Goal: Task Accomplishment & Management: Manage account settings

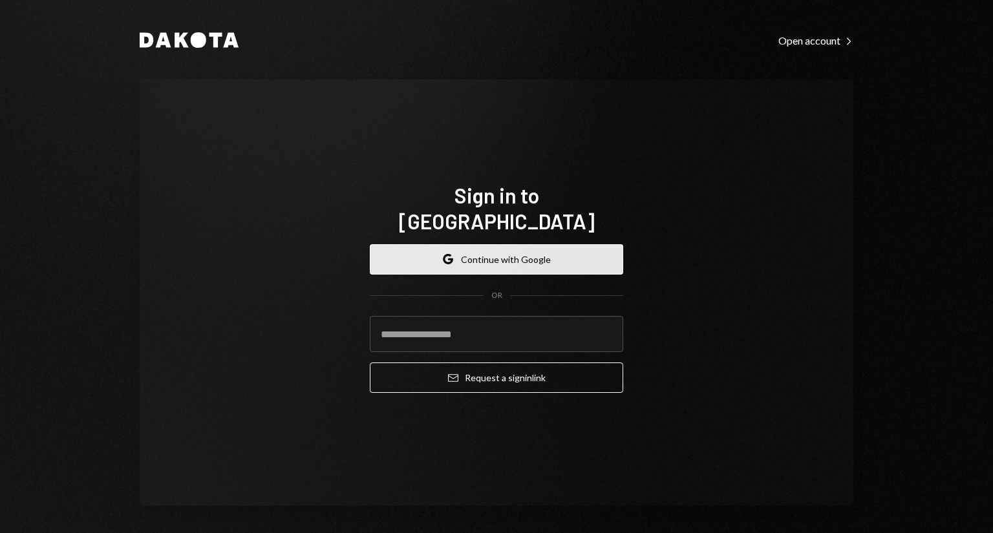
click at [522, 251] on button "Google Continue with Google" at bounding box center [496, 259] width 253 height 30
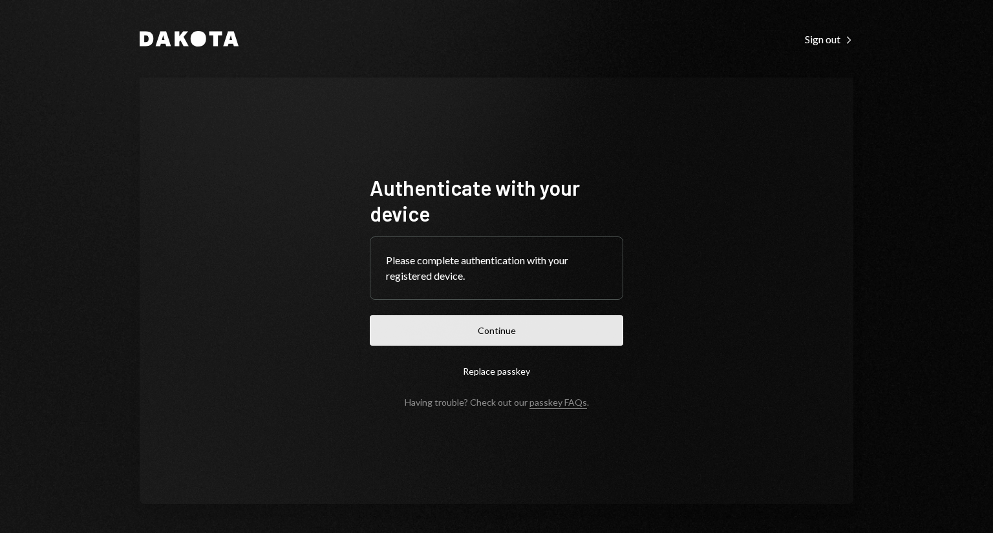
click at [529, 339] on button "Continue" at bounding box center [496, 330] width 253 height 30
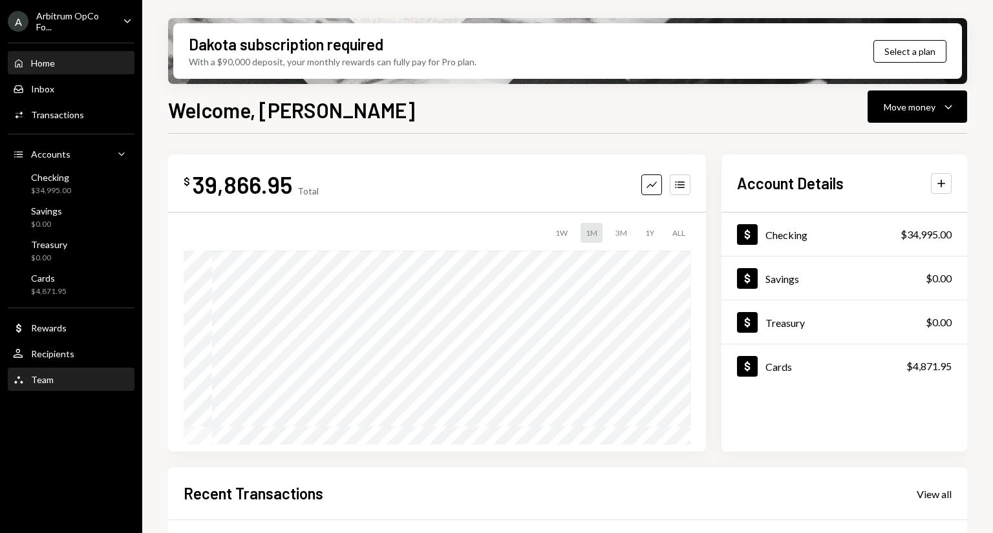
click at [42, 377] on div "Team" at bounding box center [42, 379] width 23 height 11
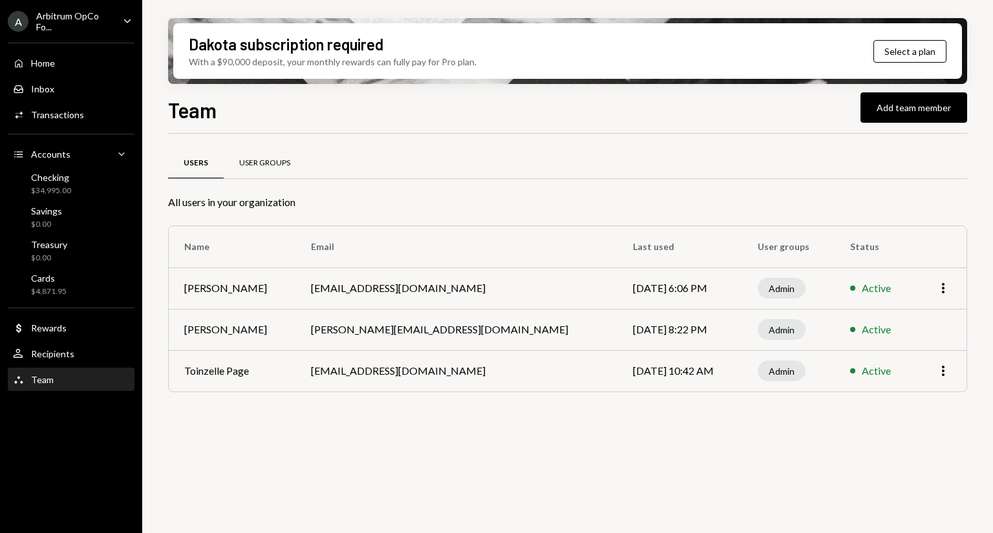
click at [248, 163] on div "User Groups" at bounding box center [264, 163] width 51 height 11
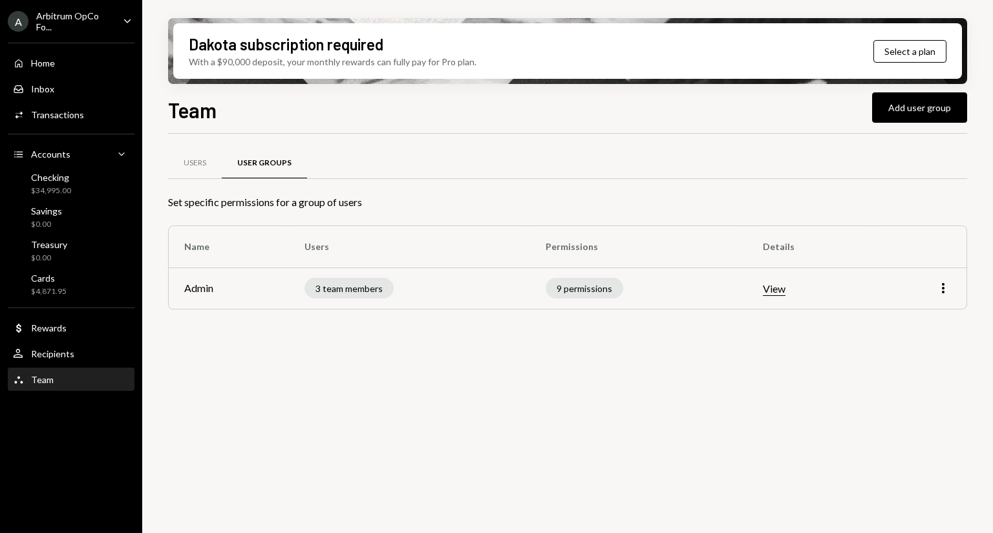
click at [777, 291] on button "View" at bounding box center [774, 289] width 23 height 14
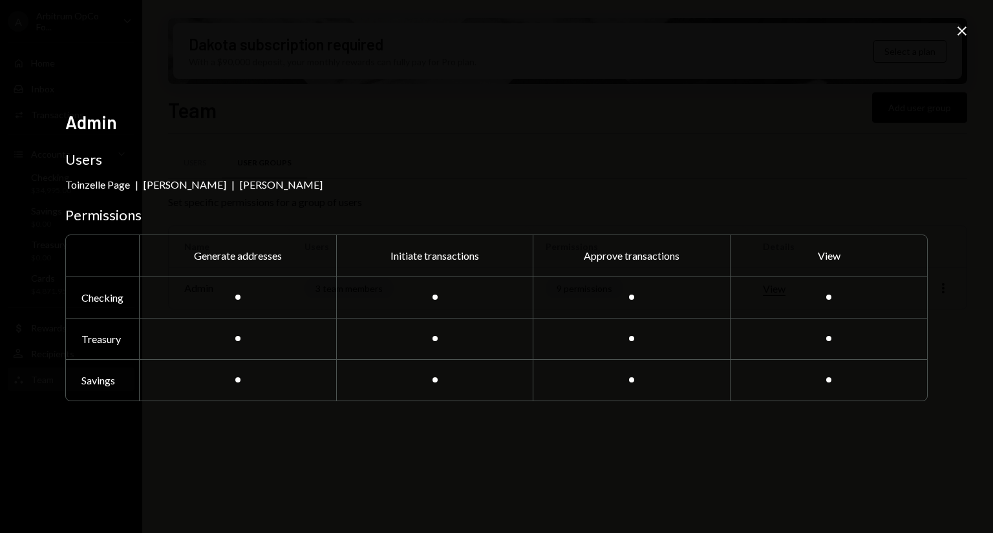
click at [963, 31] on icon "Close" at bounding box center [962, 31] width 16 height 16
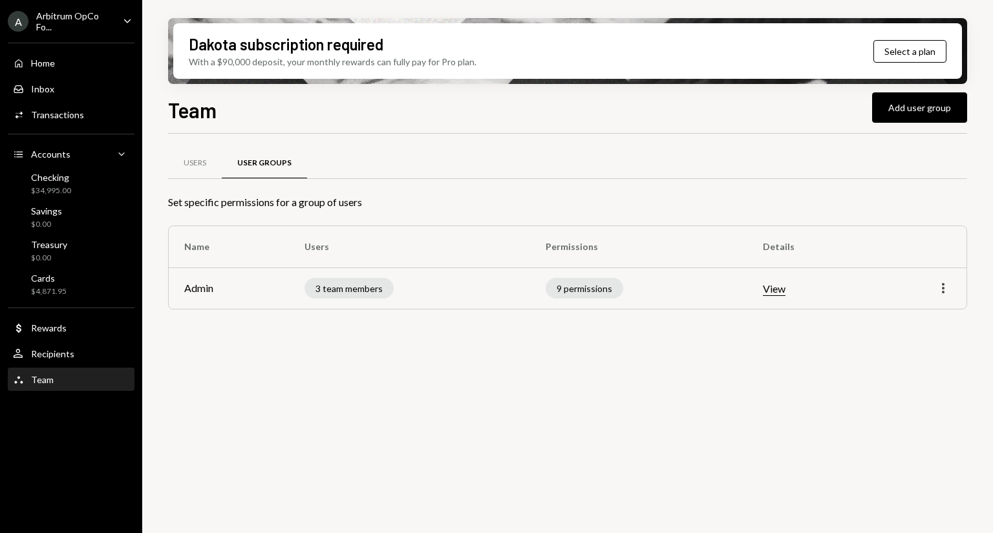
click at [935, 291] on icon "More" at bounding box center [943, 288] width 16 height 16
click at [914, 302] on div "Edit" at bounding box center [913, 315] width 75 height 33
click at [906, 310] on div "Edit" at bounding box center [913, 315] width 65 height 23
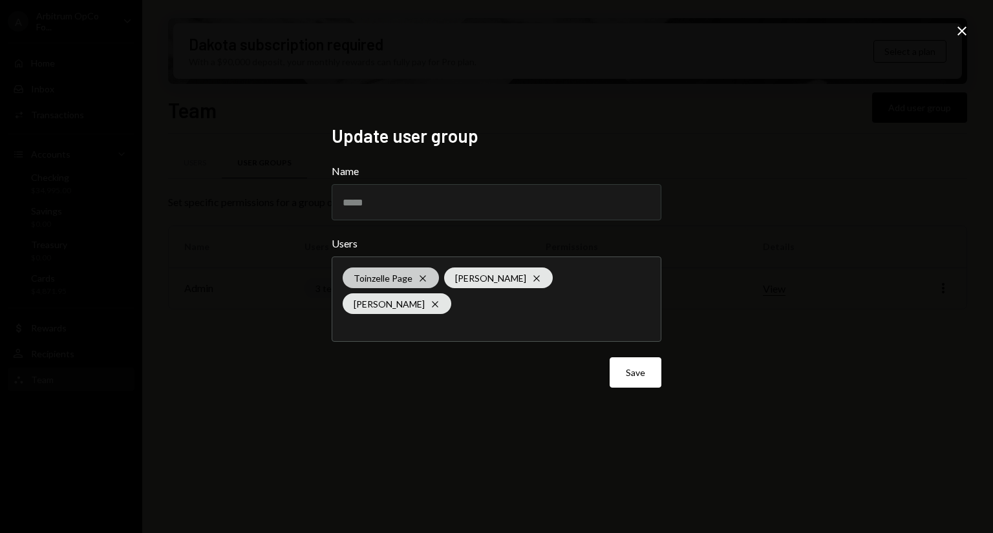
click at [423, 284] on icon "Cross" at bounding box center [422, 278] width 10 height 10
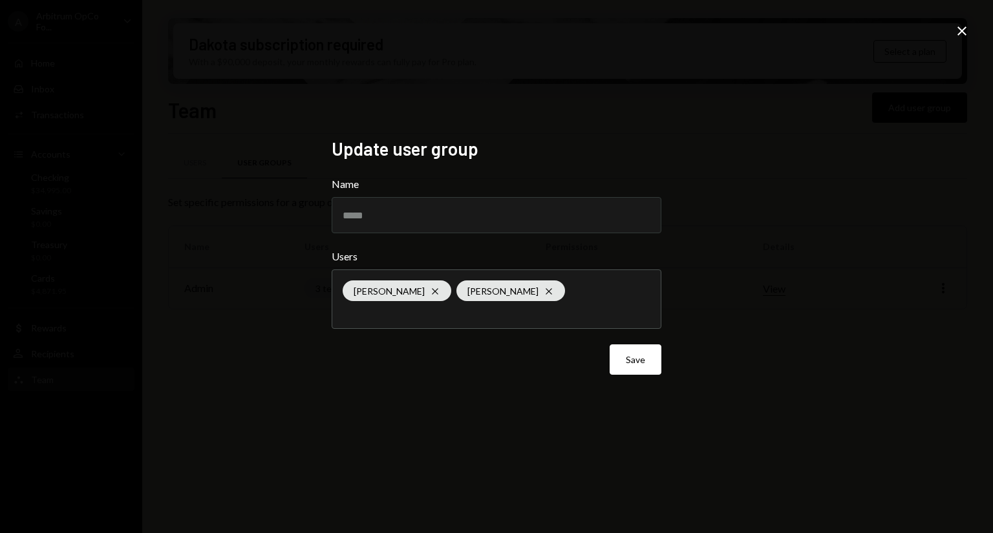
click at [780, 326] on div "Update user group Name ***** Users [PERSON_NAME] Cross [PERSON_NAME] Cross Save…" at bounding box center [496, 266] width 993 height 533
click at [645, 359] on button "Save" at bounding box center [635, 359] width 52 height 30
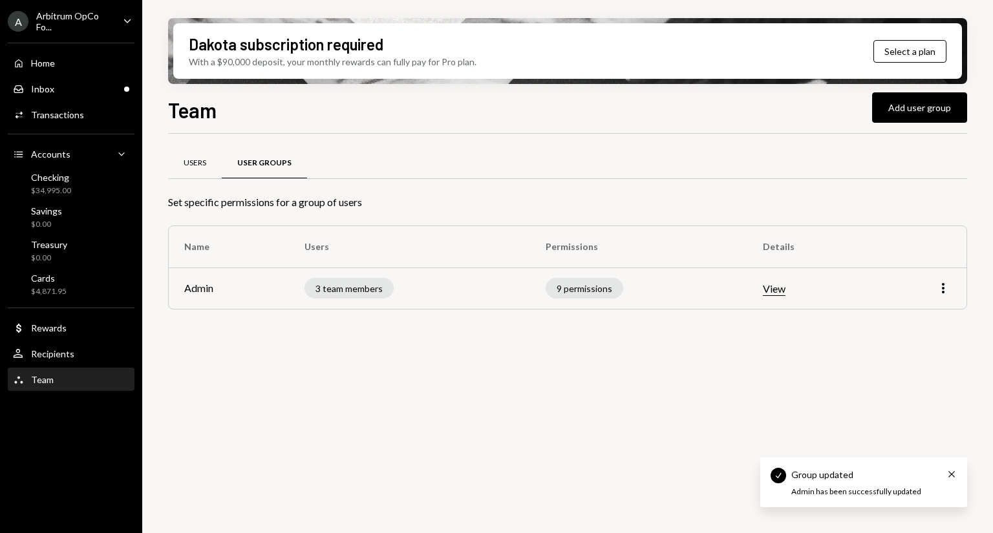
click at [189, 164] on div "Users" at bounding box center [195, 163] width 23 height 11
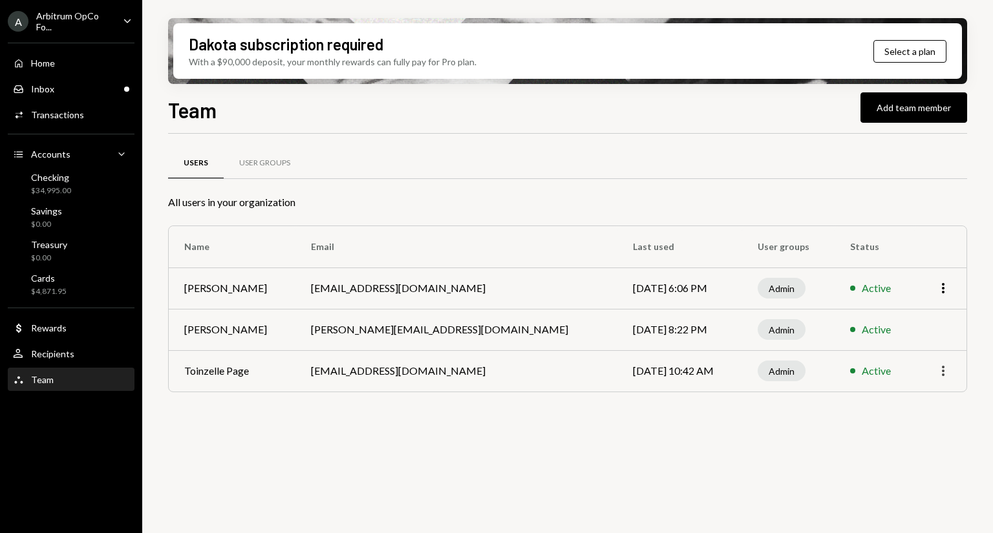
click at [942, 367] on icon "button" at bounding box center [943, 371] width 3 height 10
click at [922, 419] on div "Remove" at bounding box center [913, 421] width 65 height 23
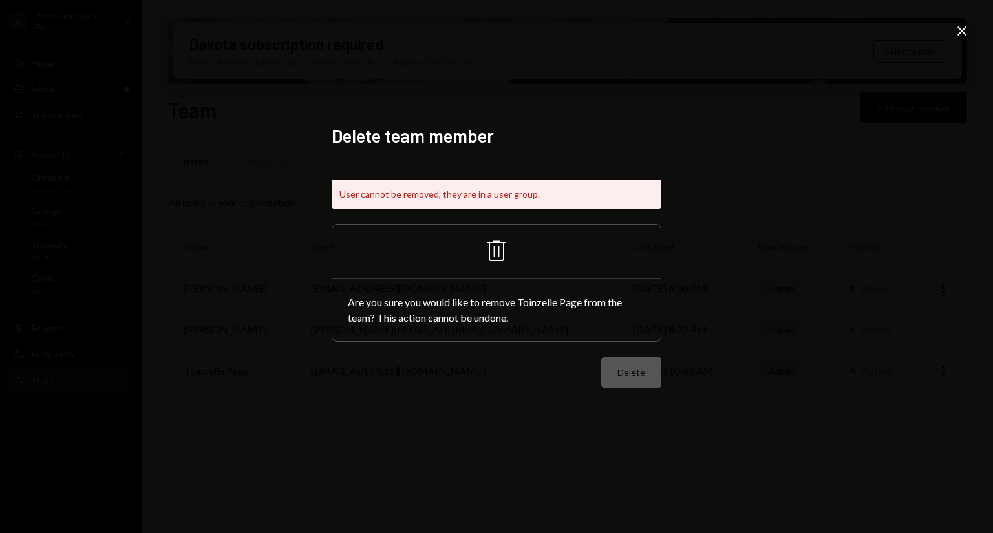
click at [962, 31] on icon at bounding box center [961, 30] width 9 height 9
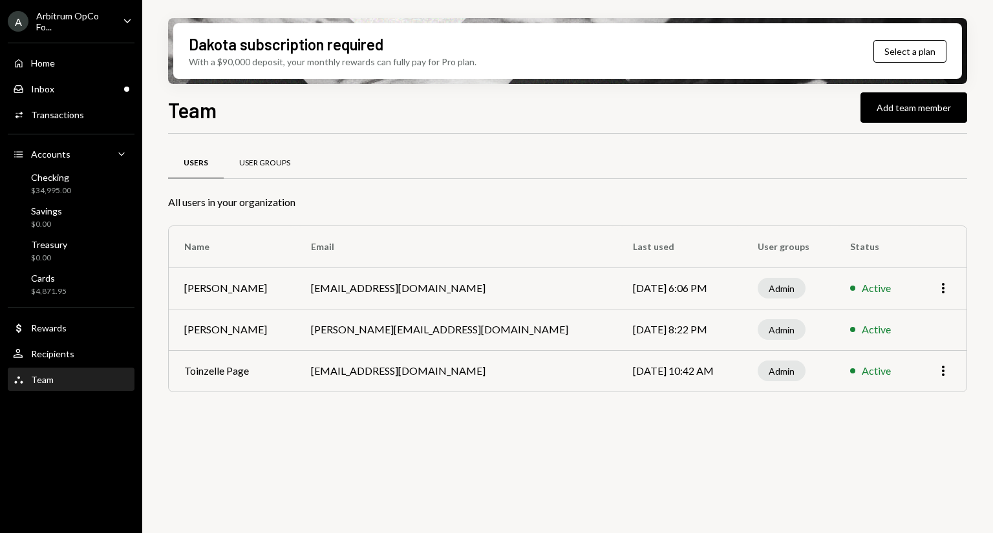
click at [269, 167] on div "User Groups" at bounding box center [264, 163] width 51 height 11
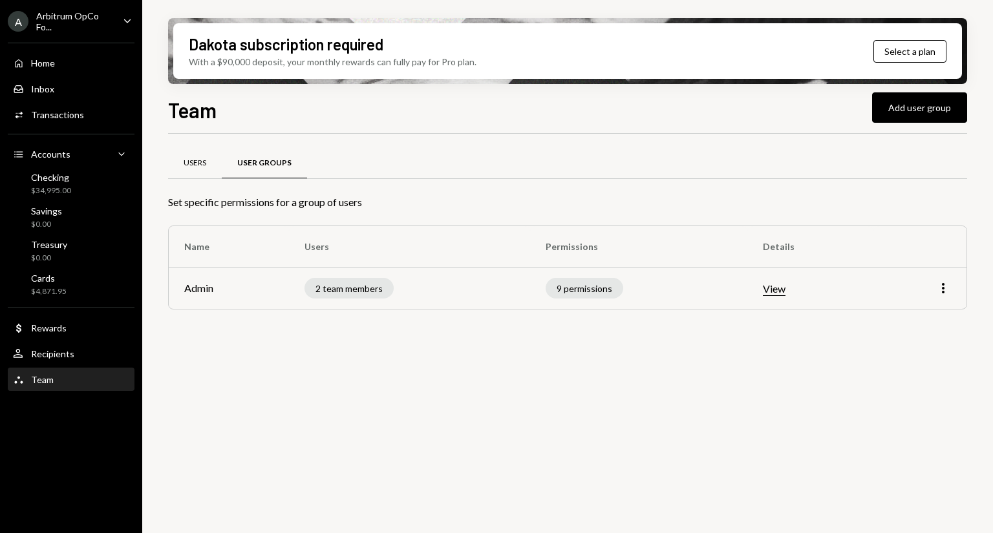
click at [196, 171] on div "Users" at bounding box center [195, 163] width 54 height 31
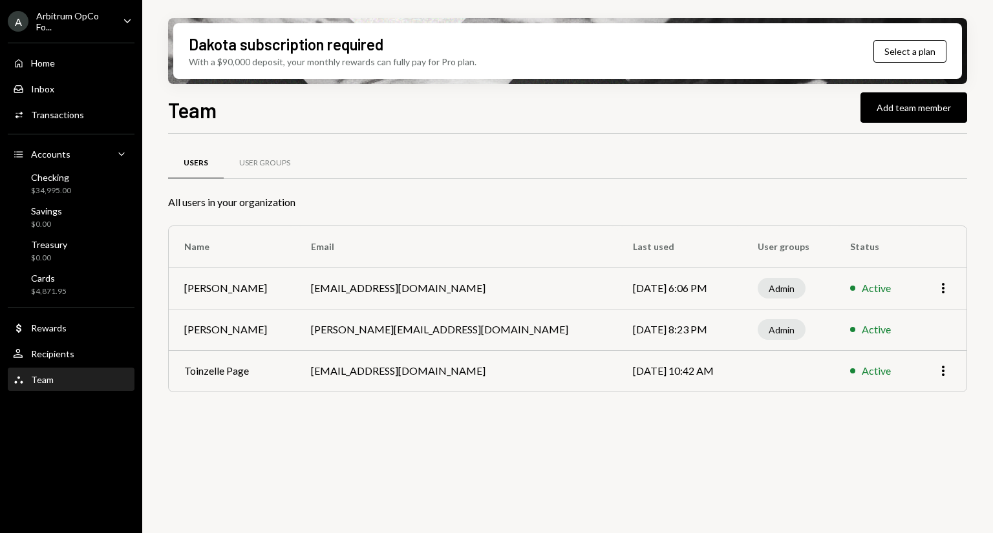
click at [925, 381] on td "More" at bounding box center [940, 370] width 52 height 41
click at [941, 368] on icon "More" at bounding box center [943, 371] width 16 height 16
click at [917, 416] on div "Remove" at bounding box center [913, 421] width 65 height 23
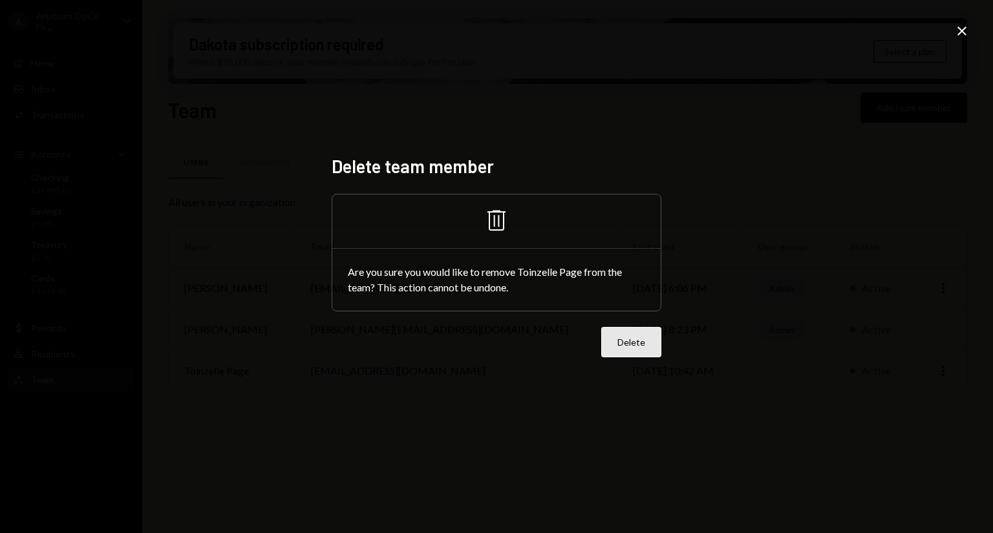
click at [609, 333] on button "Delete" at bounding box center [631, 342] width 60 height 30
